Goal: Check status

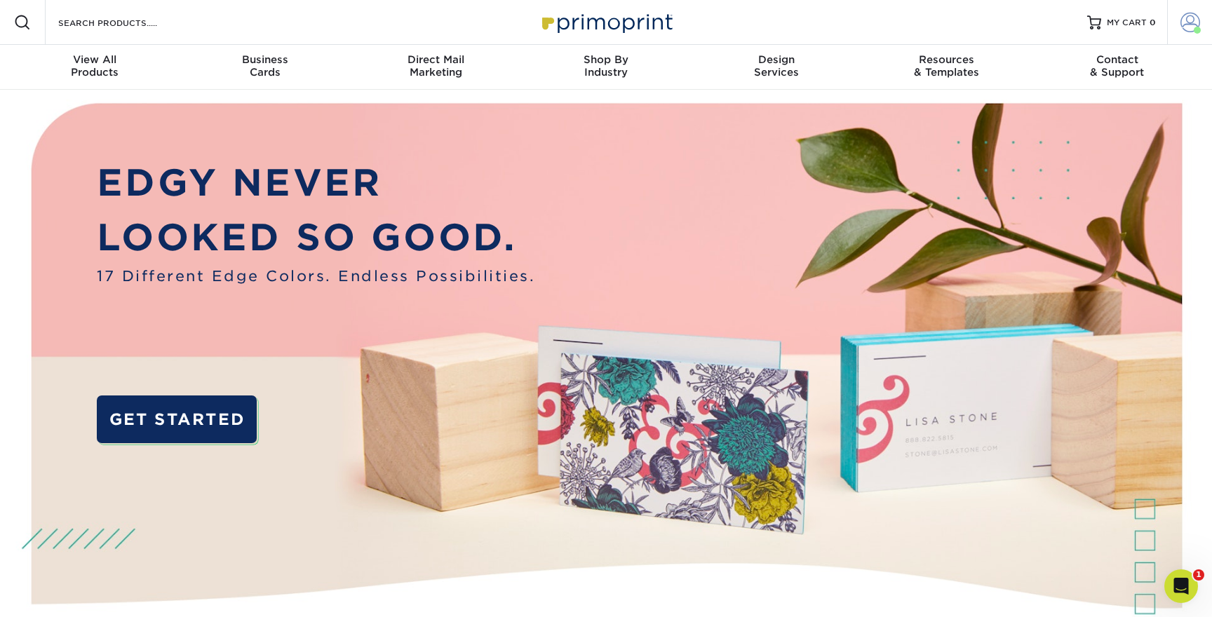
click at [1184, 22] on span at bounding box center [1190, 23] width 20 height 20
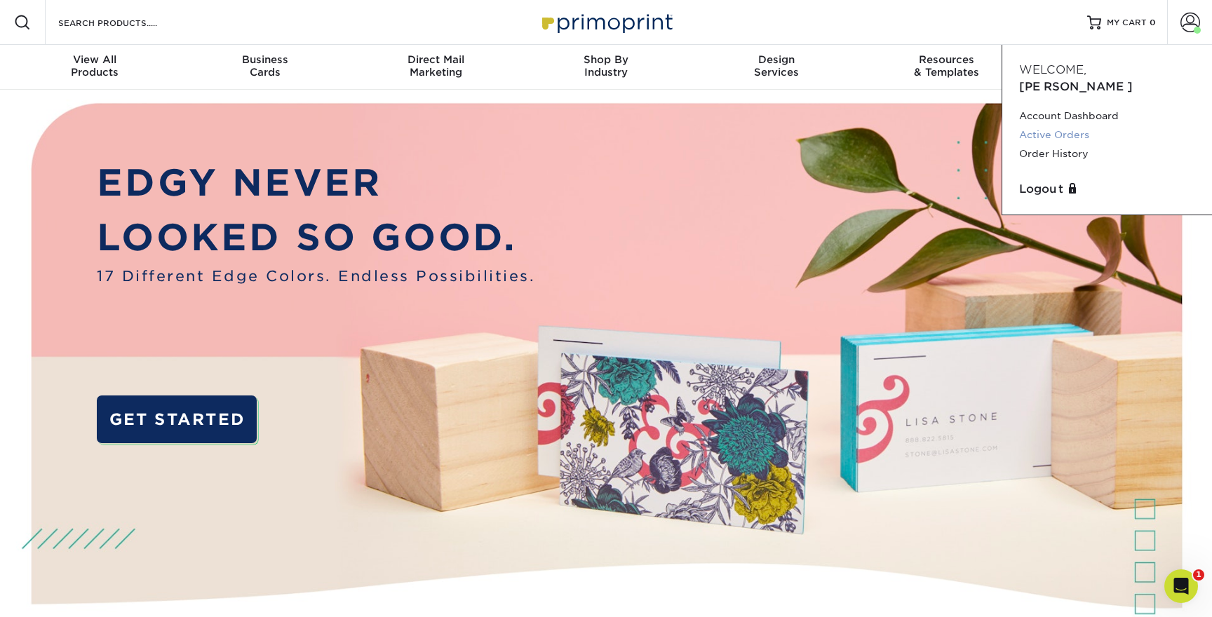
click at [1069, 126] on link "Active Orders" at bounding box center [1107, 135] width 176 height 19
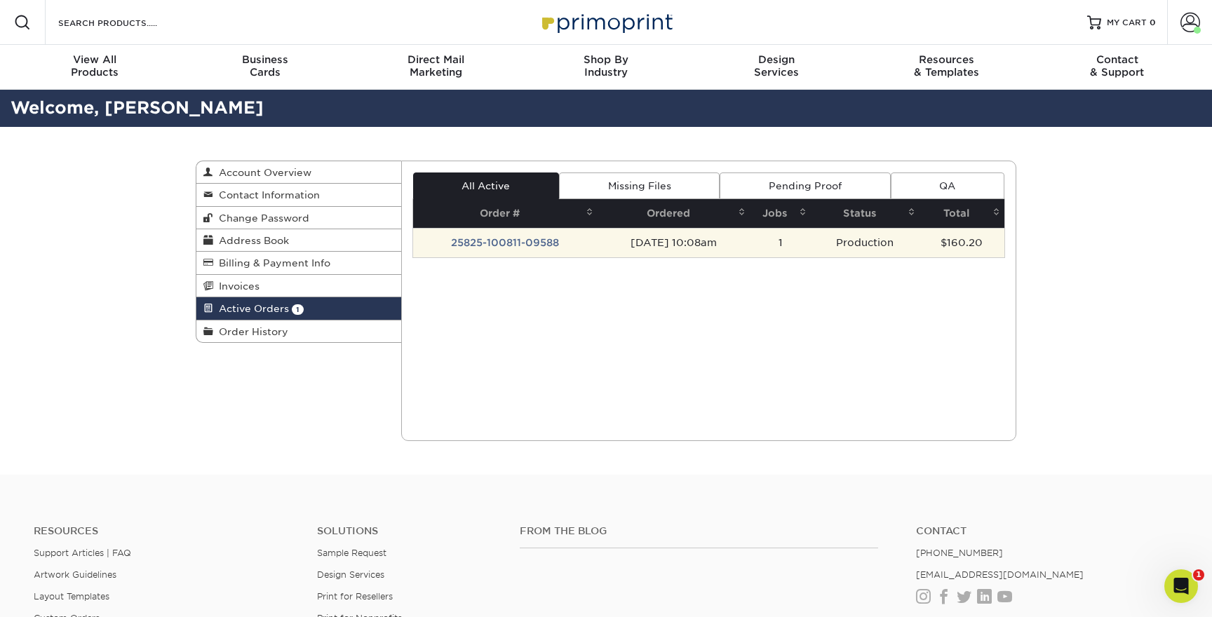
click at [632, 245] on td "[DATE] 10:08am" at bounding box center [673, 242] width 152 height 29
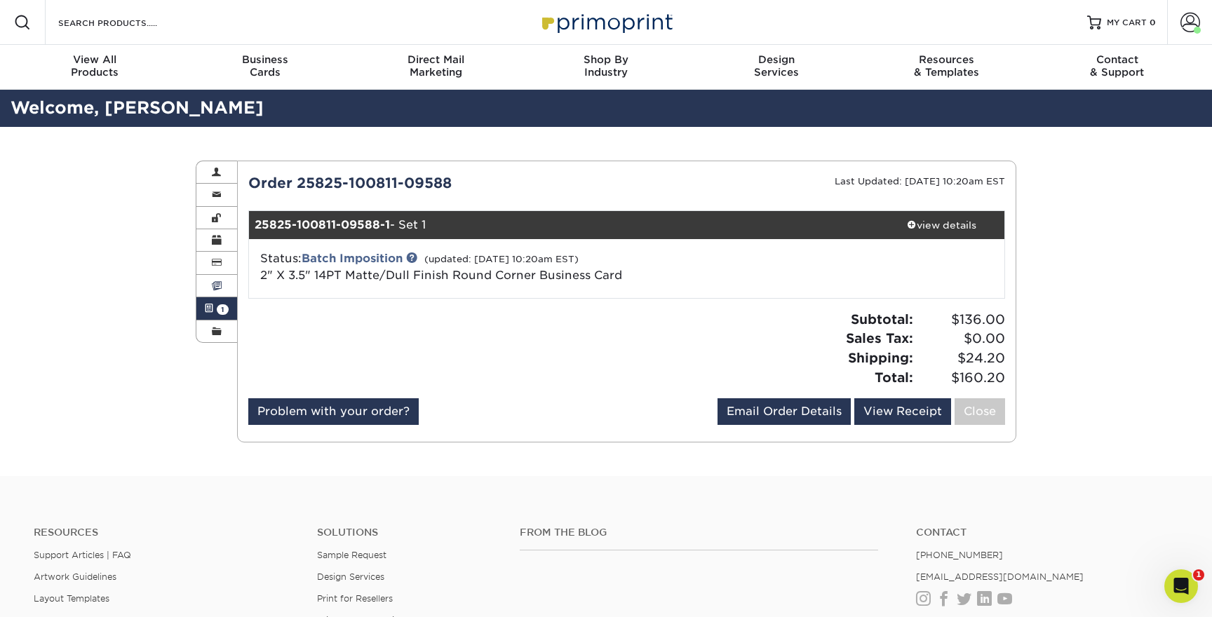
click at [221, 280] on span at bounding box center [217, 285] width 10 height 11
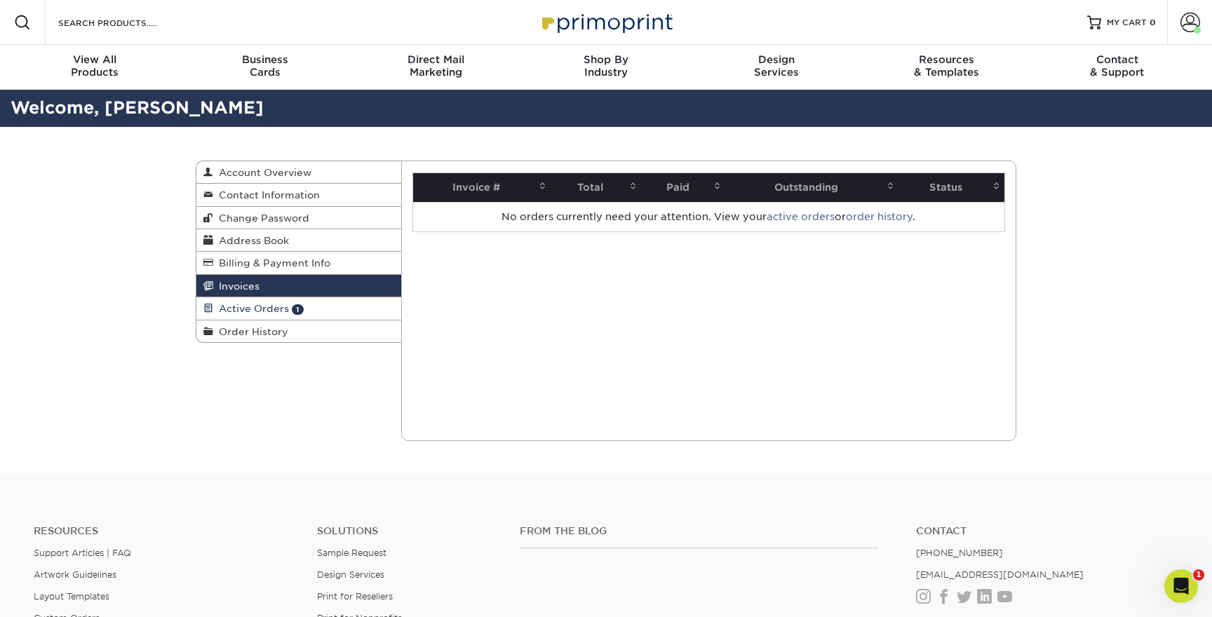
click at [248, 306] on span "Active Orders" at bounding box center [251, 308] width 76 height 11
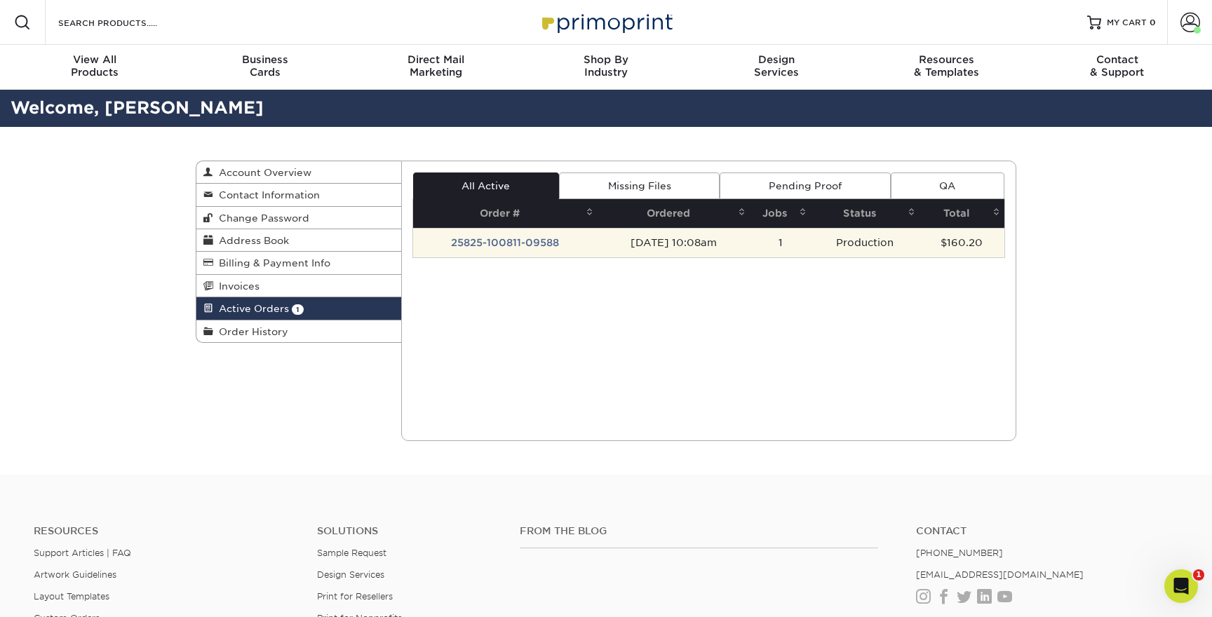
click at [510, 238] on td "25825-100811-09588" at bounding box center [505, 242] width 185 height 29
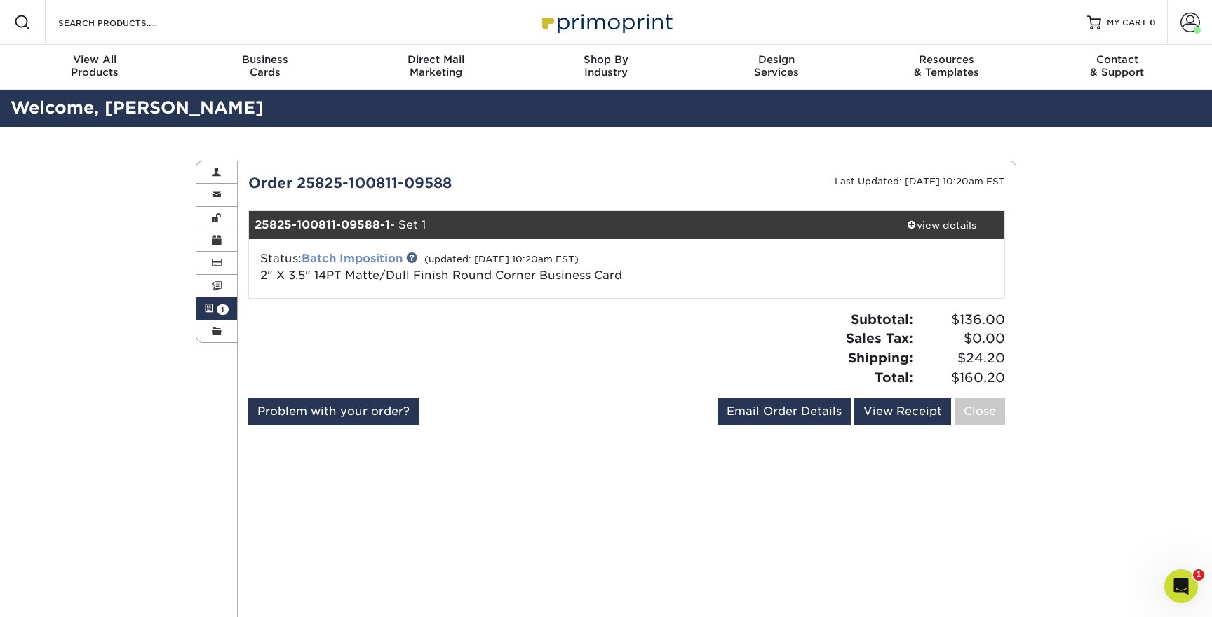
click at [367, 257] on link "Batch Imposition" at bounding box center [352, 258] width 101 height 13
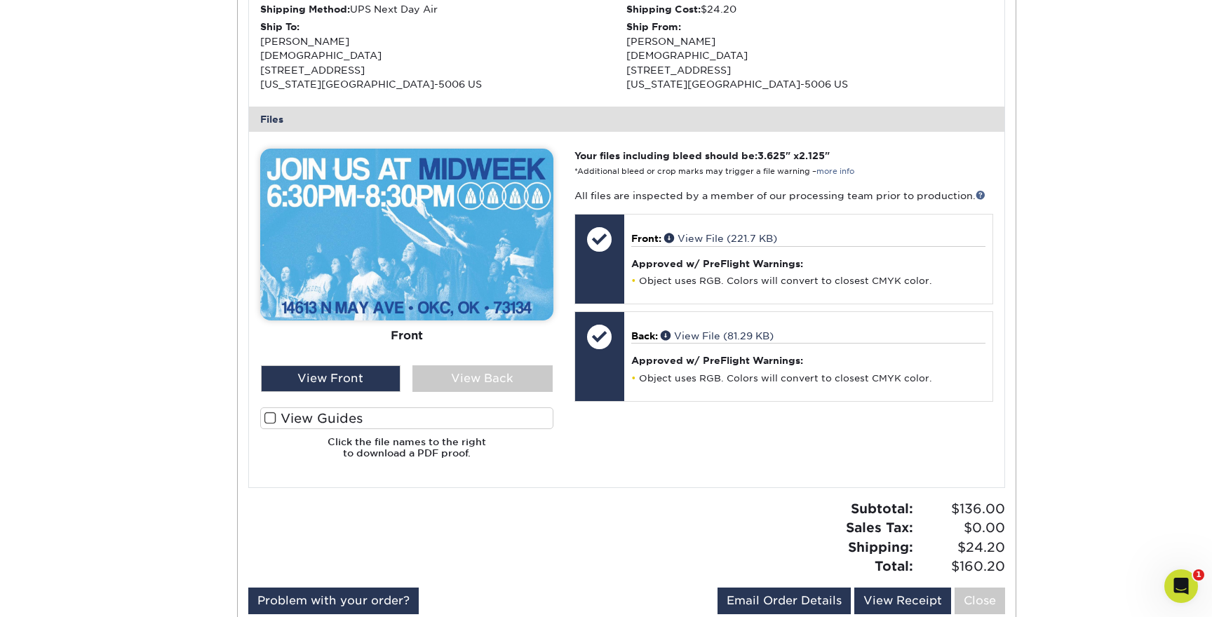
scroll to position [497, 0]
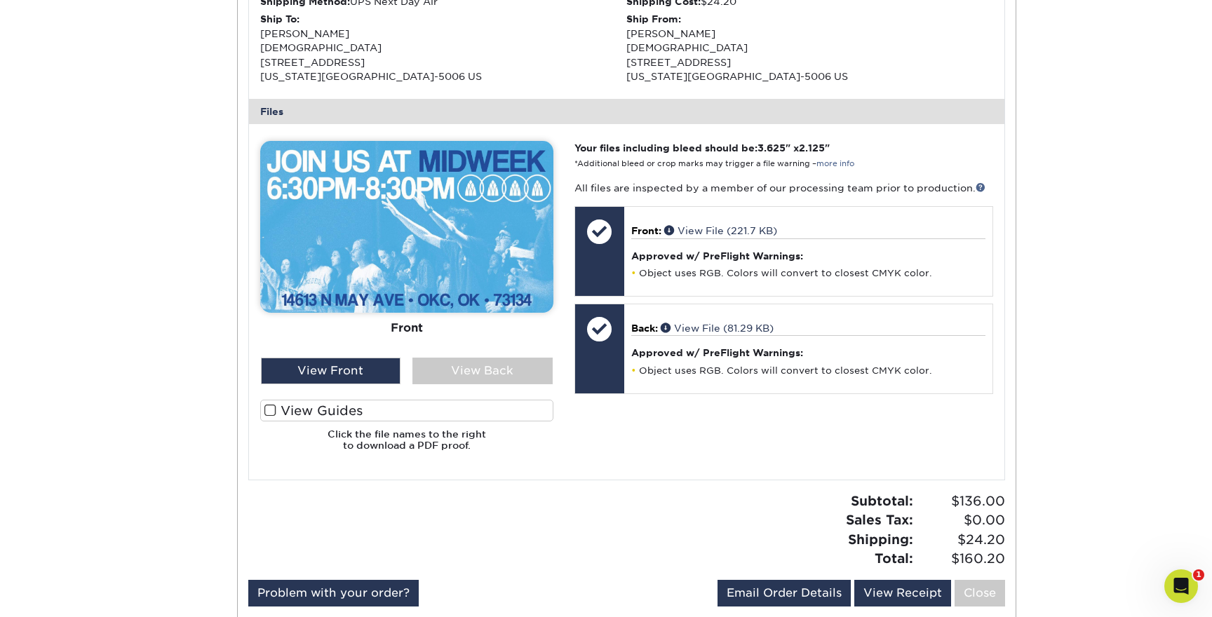
click at [428, 241] on img at bounding box center [406, 227] width 293 height 172
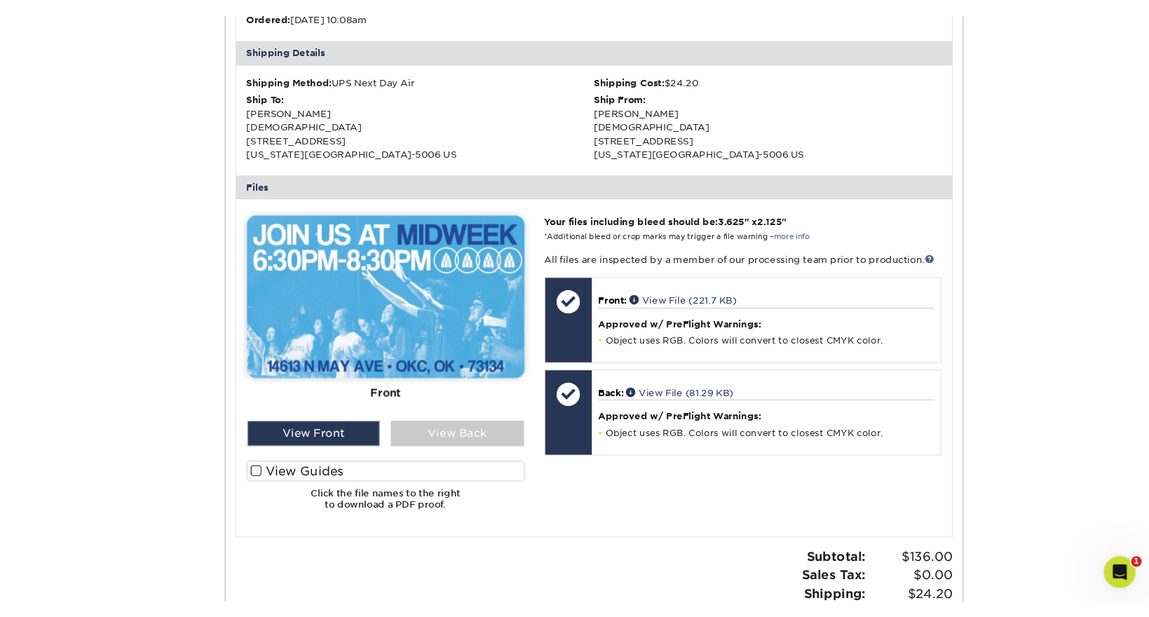
scroll to position [276, 0]
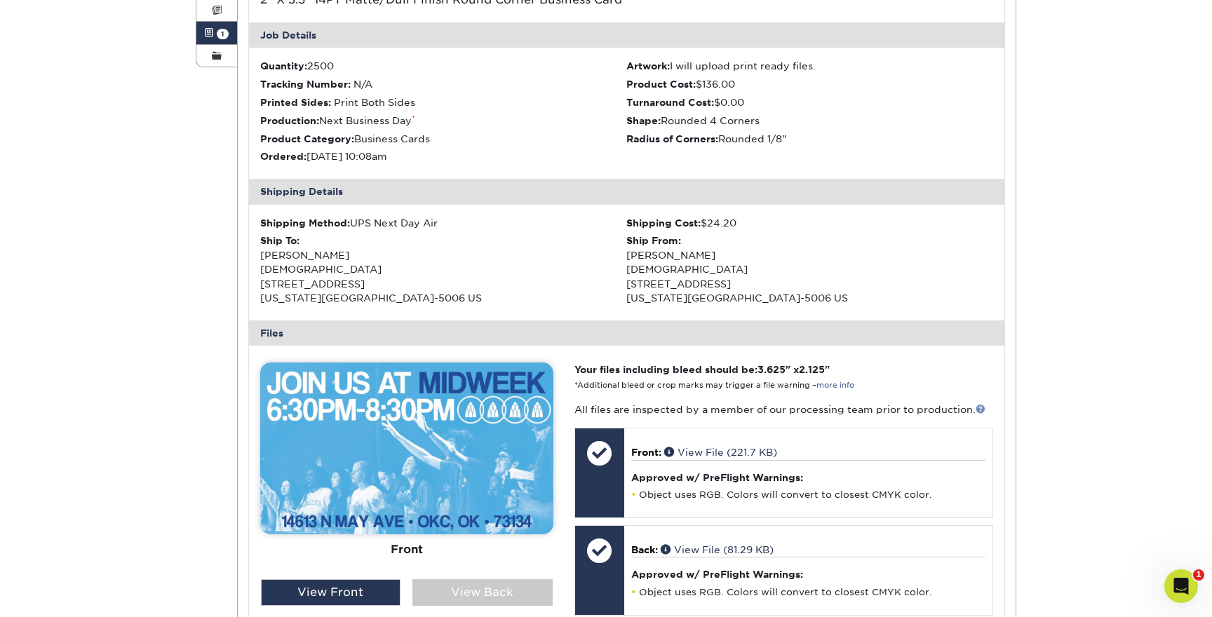
click at [977, 404] on link at bounding box center [980, 409] width 10 height 10
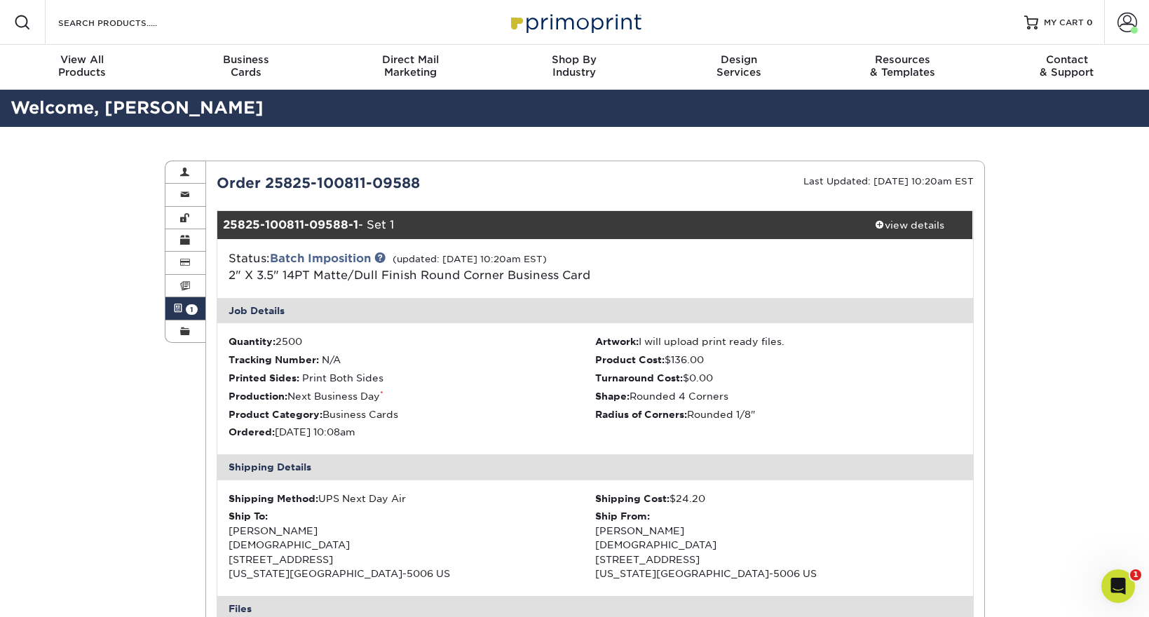
scroll to position [0, 0]
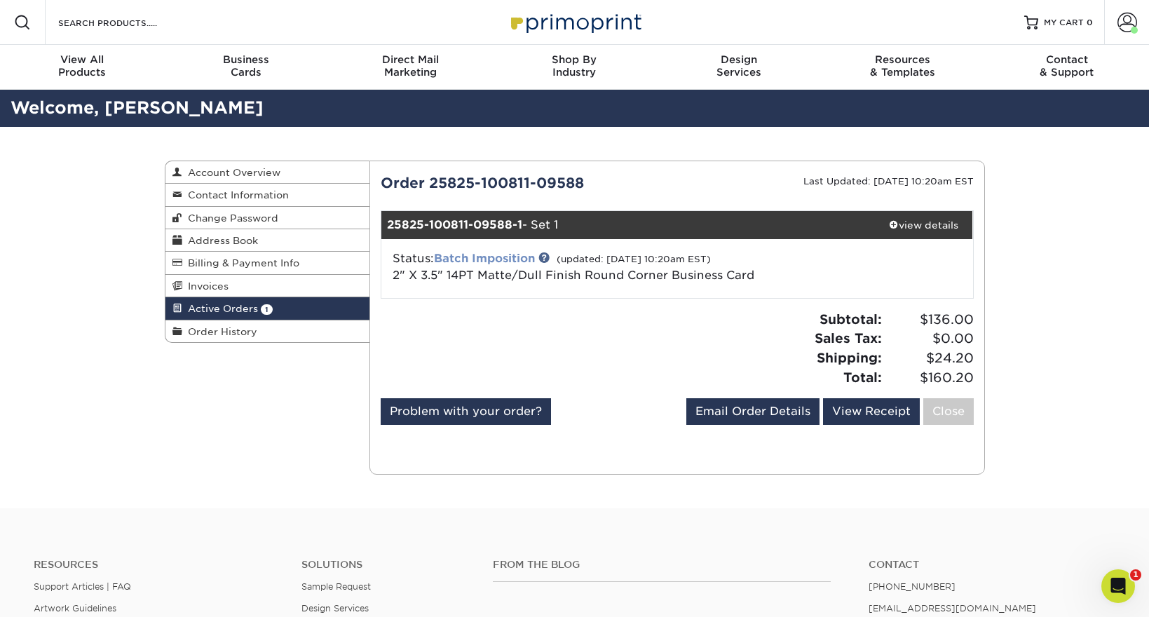
click at [506, 261] on link "Batch Imposition" at bounding box center [484, 258] width 101 height 13
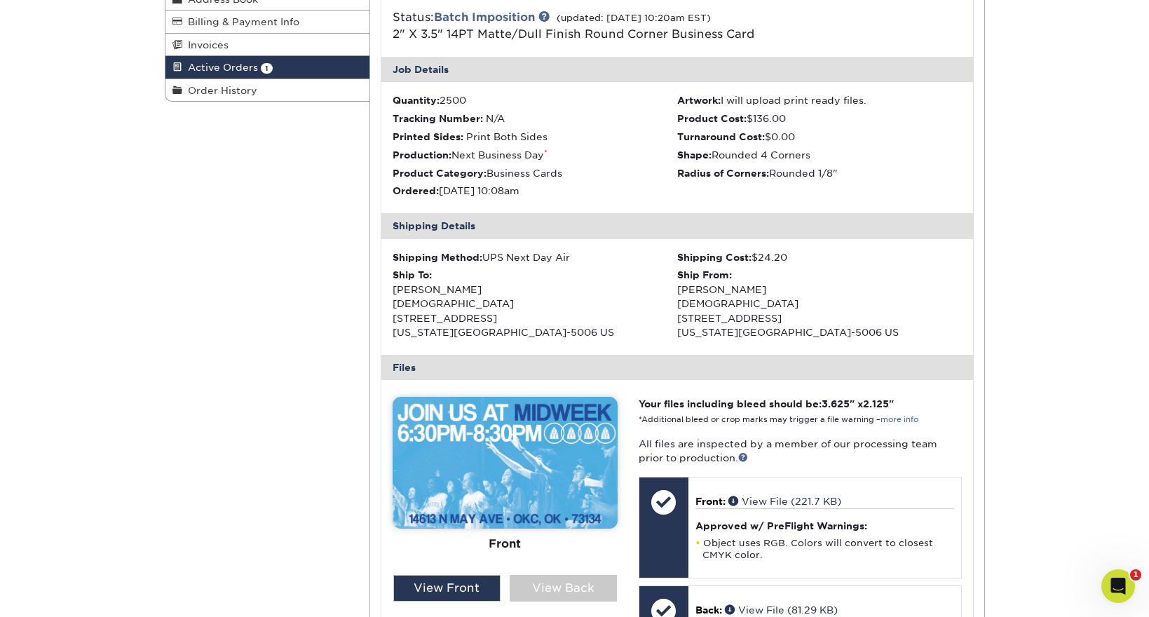
scroll to position [245, 0]
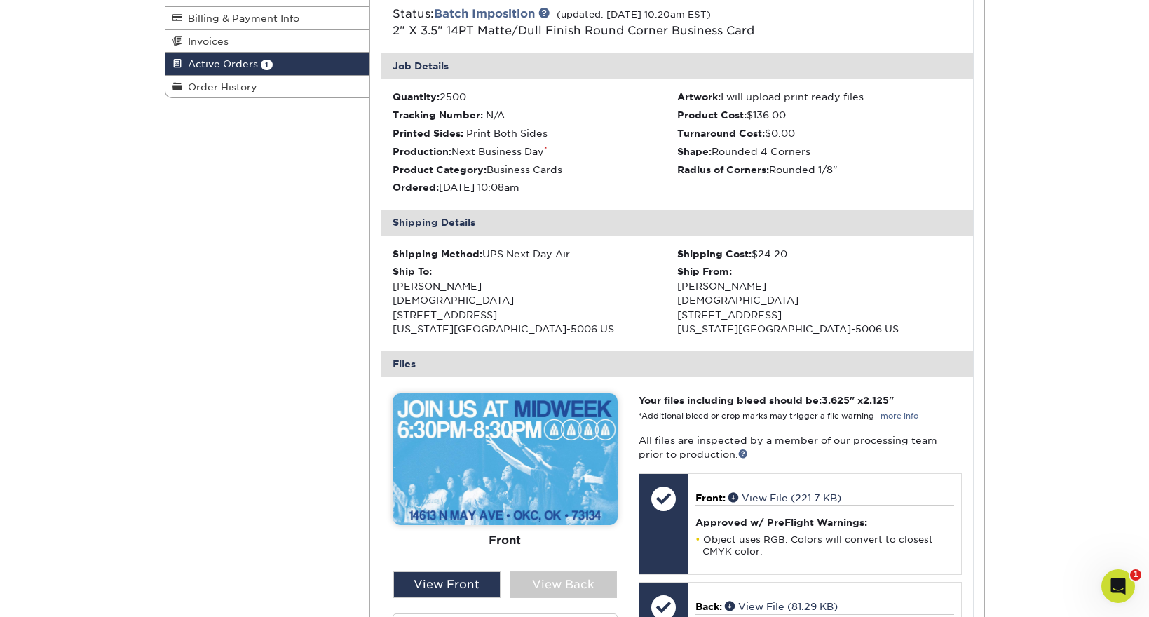
click at [546, 473] on img at bounding box center [505, 459] width 225 height 132
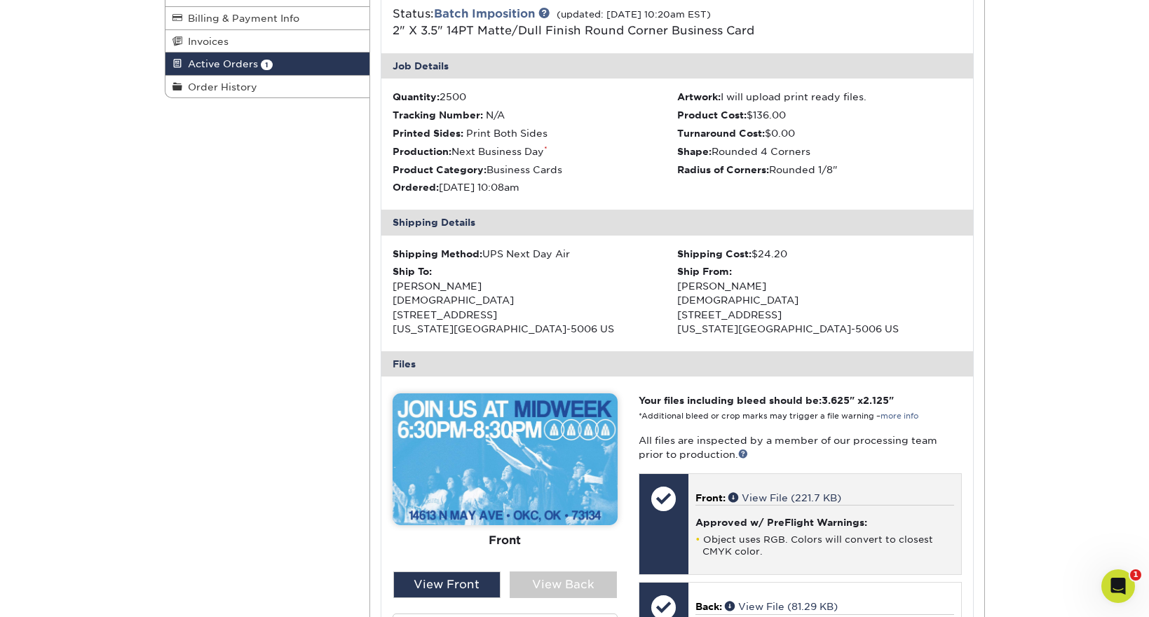
drag, startPoint x: 711, startPoint y: 503, endPoint x: 722, endPoint y: 511, distance: 14.0
click at [672, 505] on div "Approved w/ PreFlight Warnings: Object uses RGB. Colors will convert to closest…" at bounding box center [825, 531] width 259 height 53
click at [672, 522] on div "Approved w/ PreFlight Warnings: Object uses RGB. Colors will convert to closest…" at bounding box center [825, 531] width 259 height 53
click at [672, 492] on link "View File (221.7 KB)" at bounding box center [785, 497] width 113 height 11
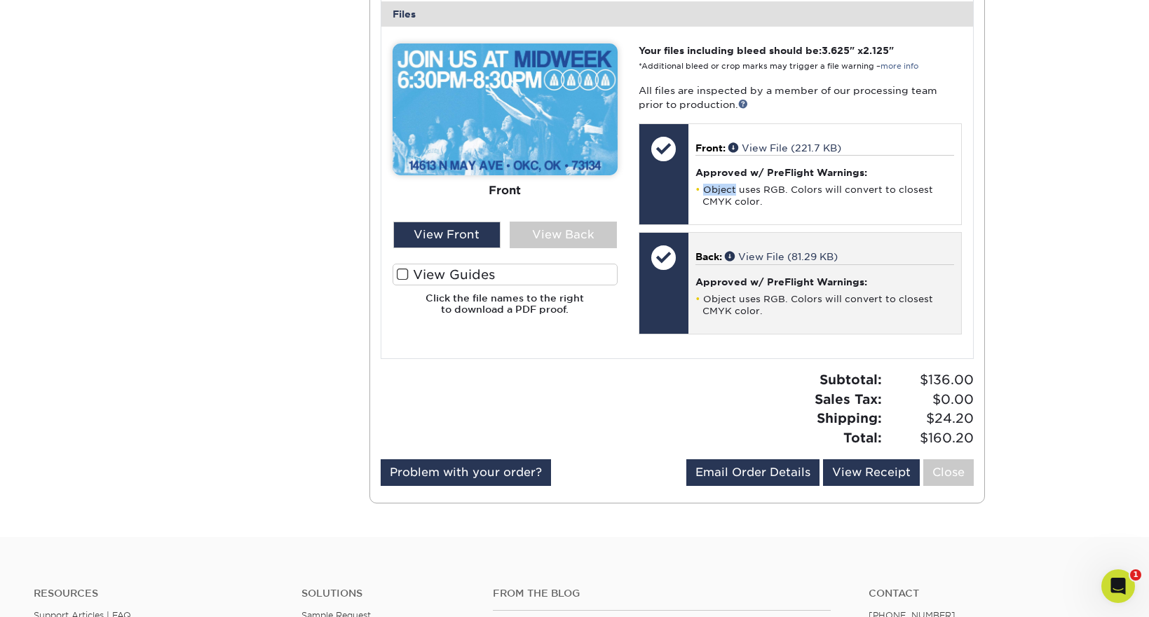
scroll to position [602, 0]
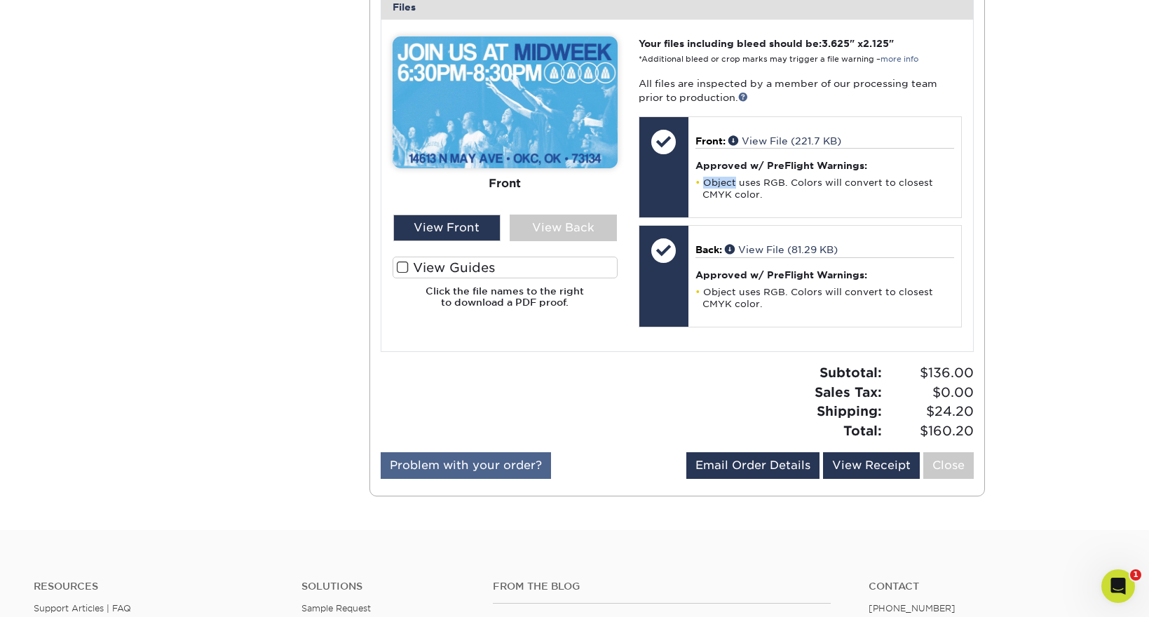
click at [499, 456] on link "Problem with your order?" at bounding box center [466, 465] width 170 height 27
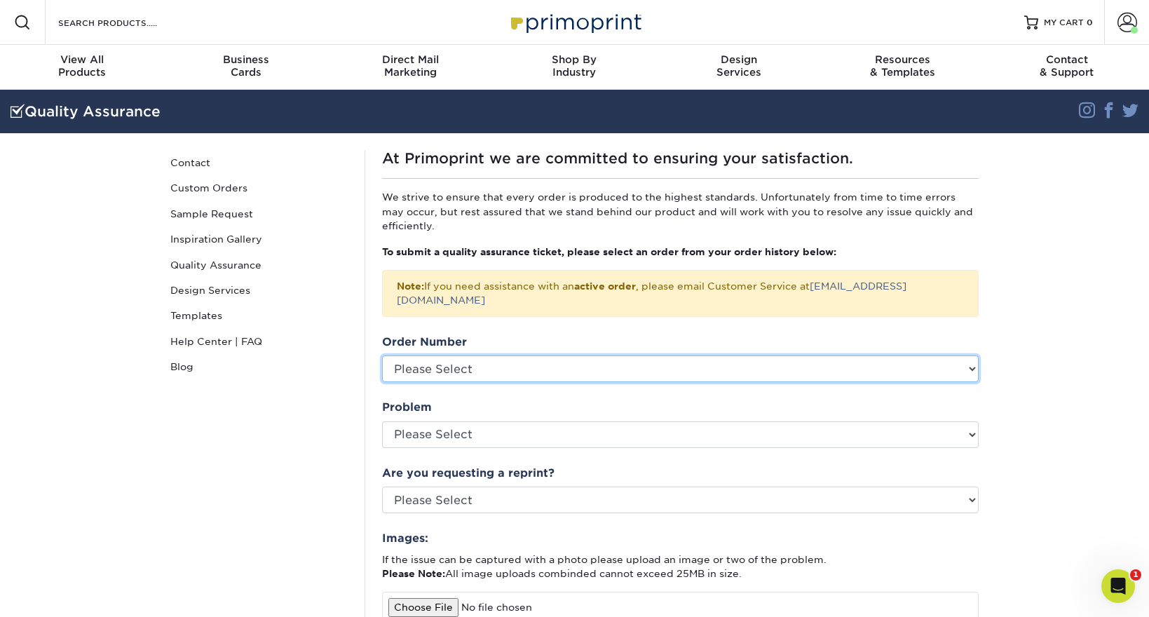
select select "755464"
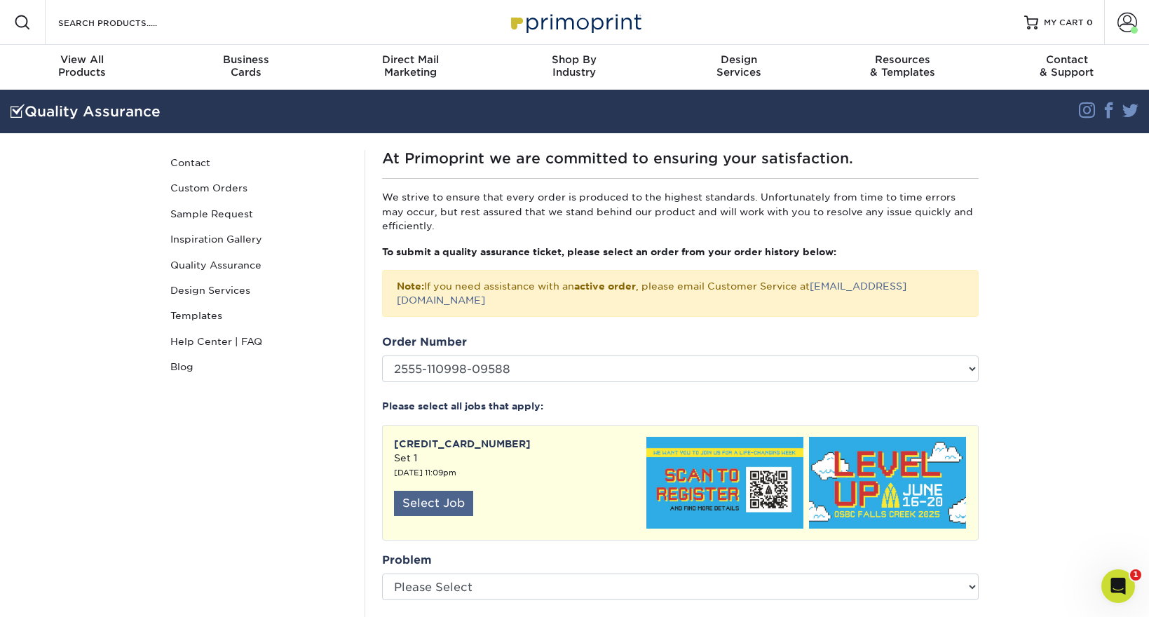
click at [455, 491] on div "Select Job" at bounding box center [433, 503] width 79 height 25
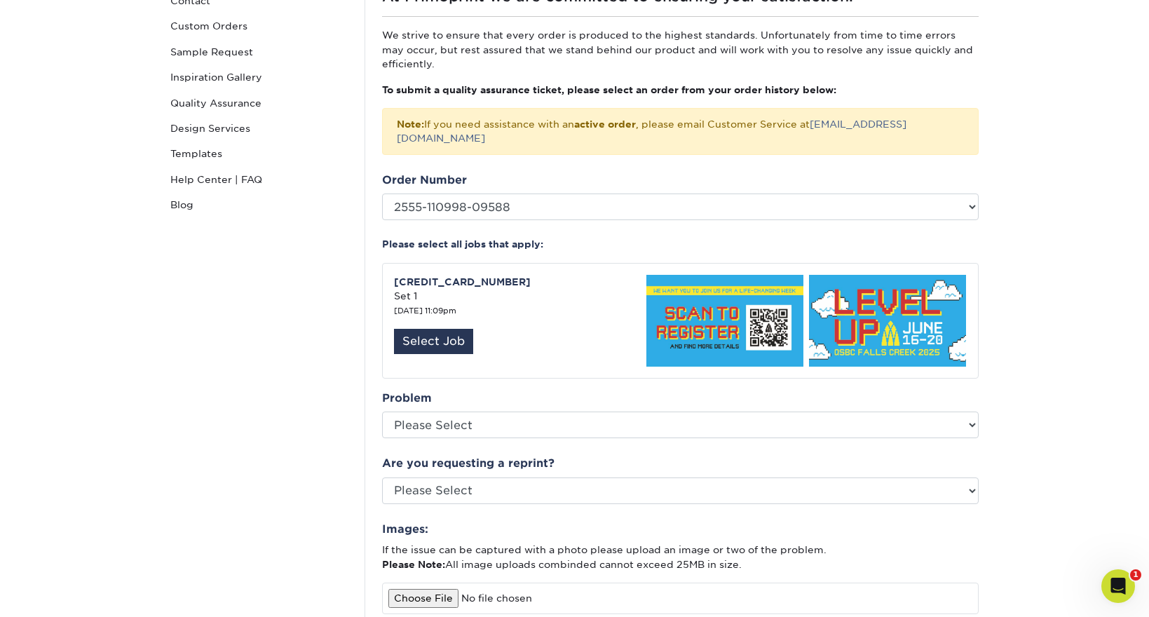
scroll to position [169, 0]
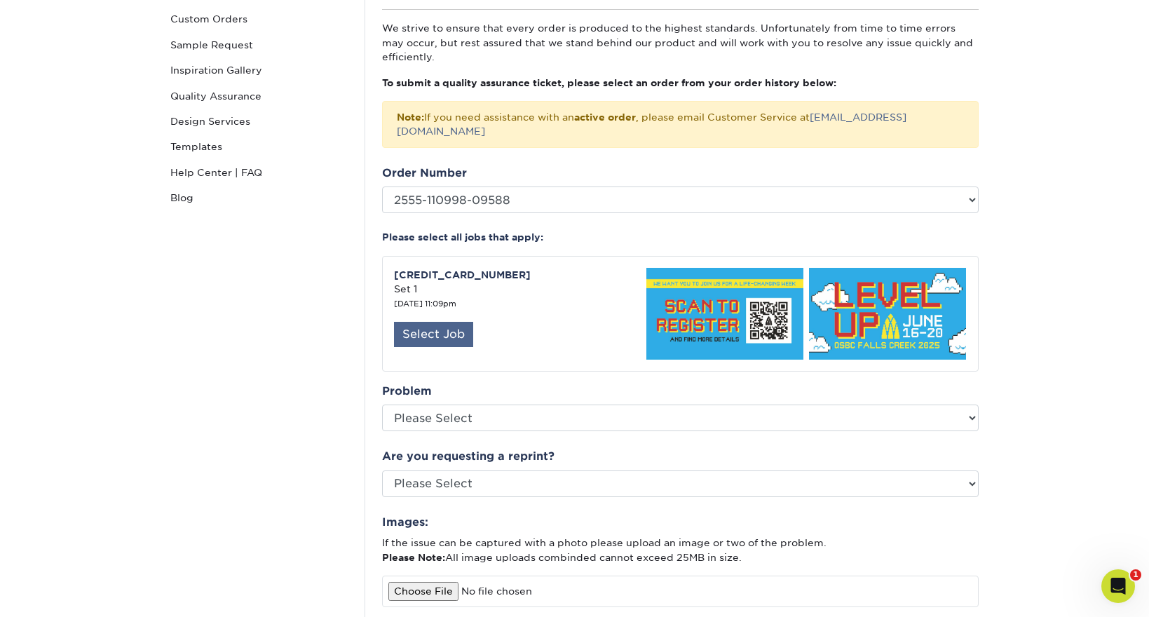
click at [428, 325] on div "Select Job" at bounding box center [433, 334] width 79 height 25
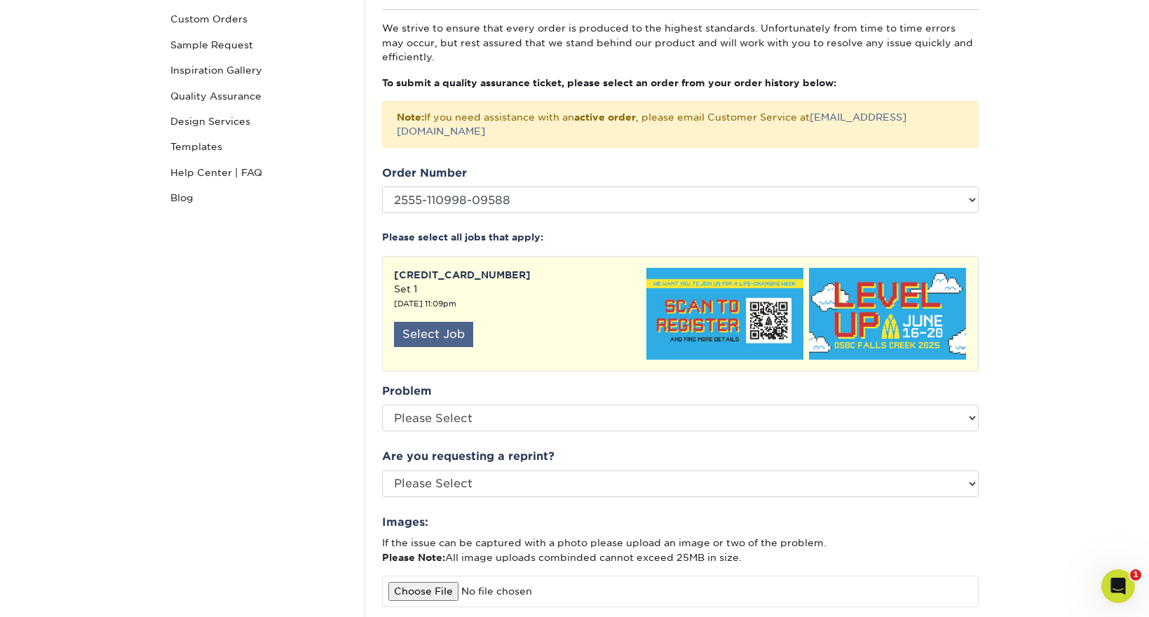
click at [428, 325] on div "Select Job" at bounding box center [433, 334] width 79 height 25
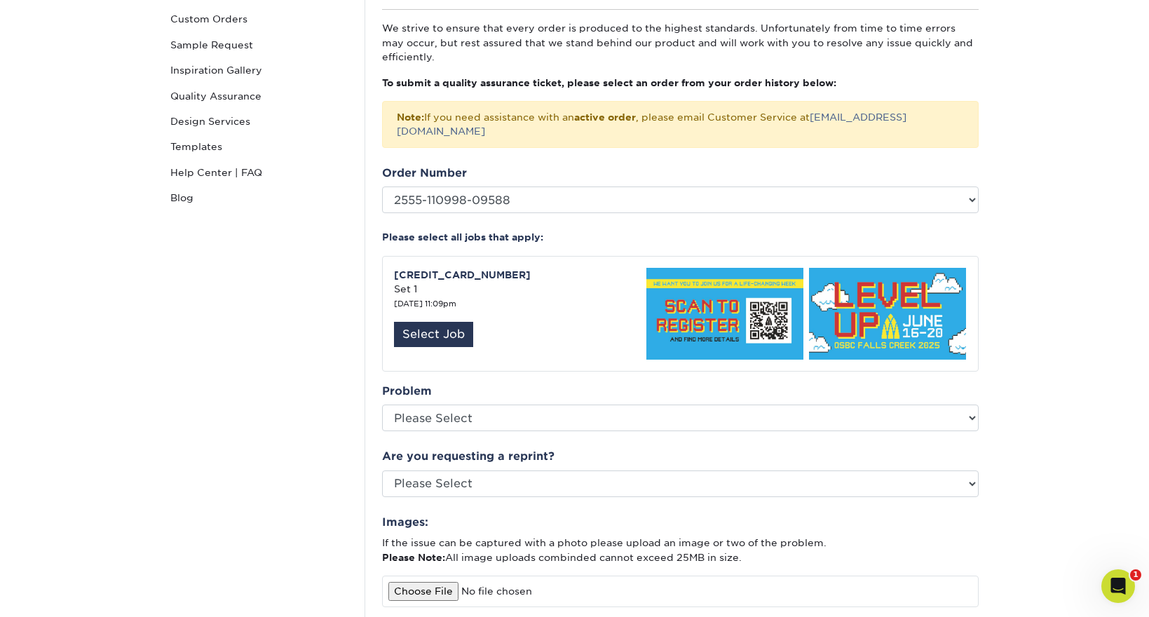
click at [348, 316] on div "Quality Assurance Contact Custom Orders Sample Request Inspiration Gallery Qual…" at bounding box center [259, 427] width 210 height 893
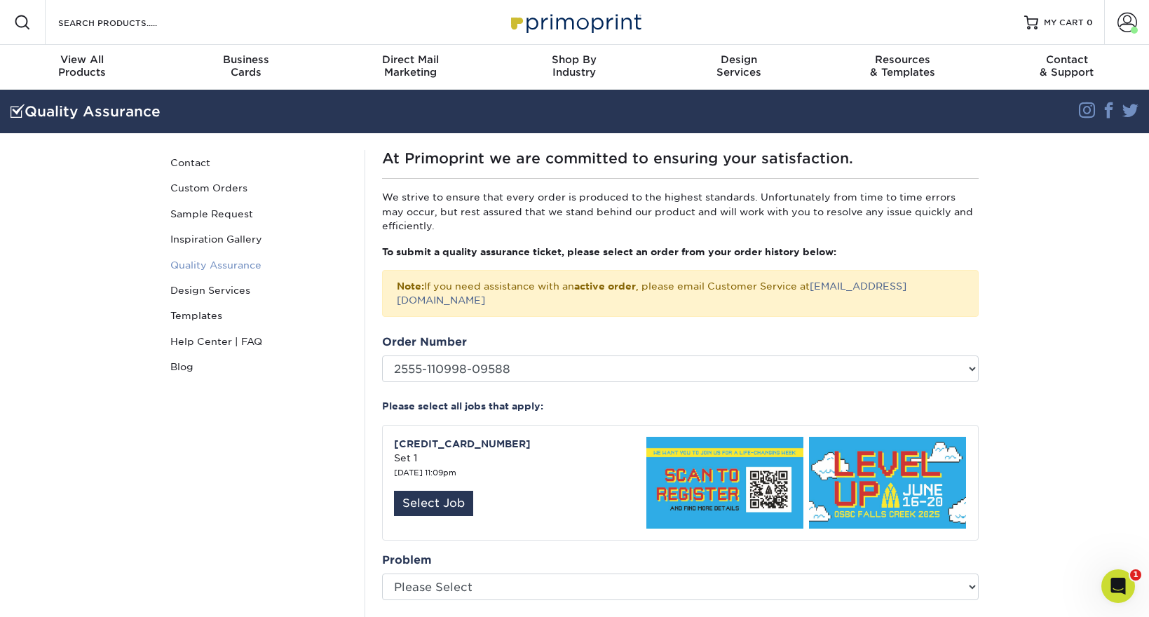
scroll to position [0, 0]
click at [570, 27] on img at bounding box center [575, 22] width 140 height 30
